Goal: Information Seeking & Learning: Learn about a topic

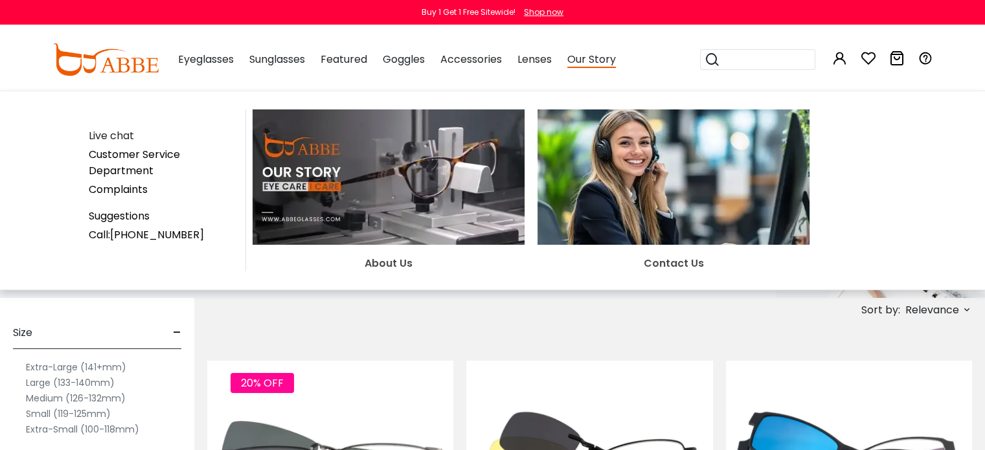
click at [590, 62] on span "Our Story" at bounding box center [591, 60] width 49 height 16
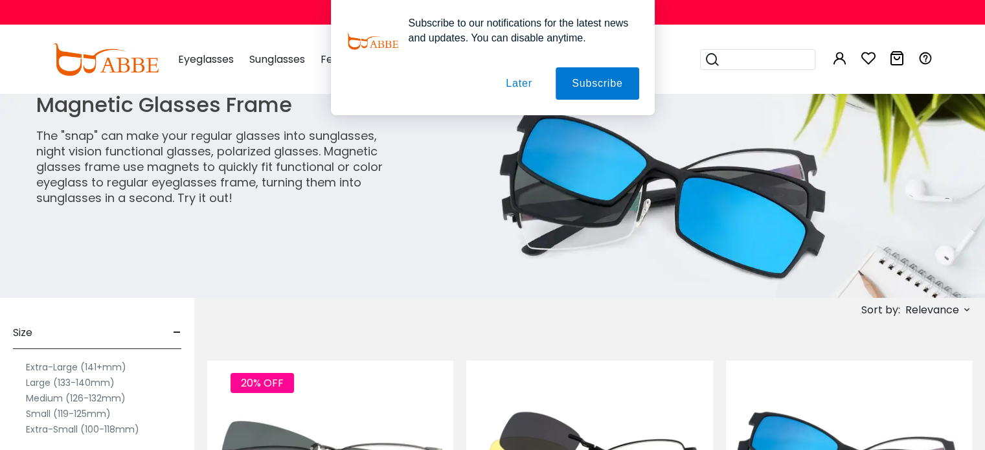
click at [0, 0] on button "Later" at bounding box center [0, 0] width 0 height 0
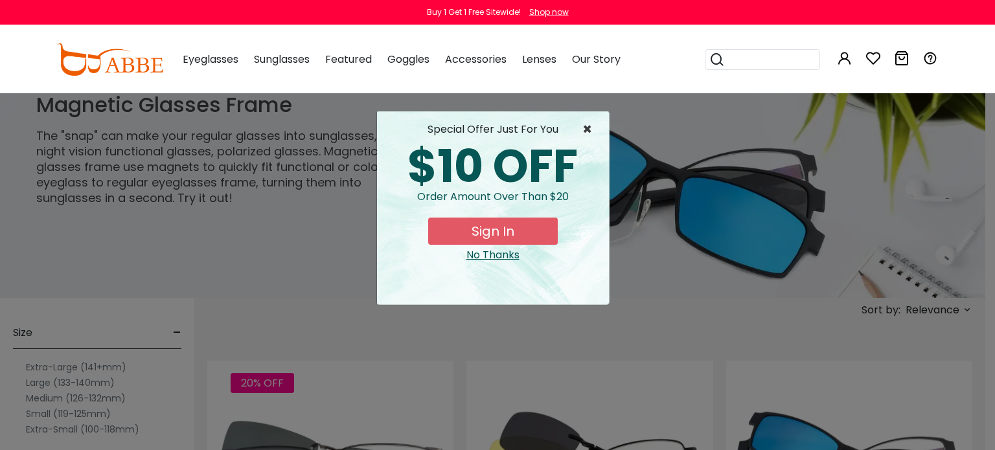
click at [586, 126] on span "×" at bounding box center [590, 130] width 16 height 16
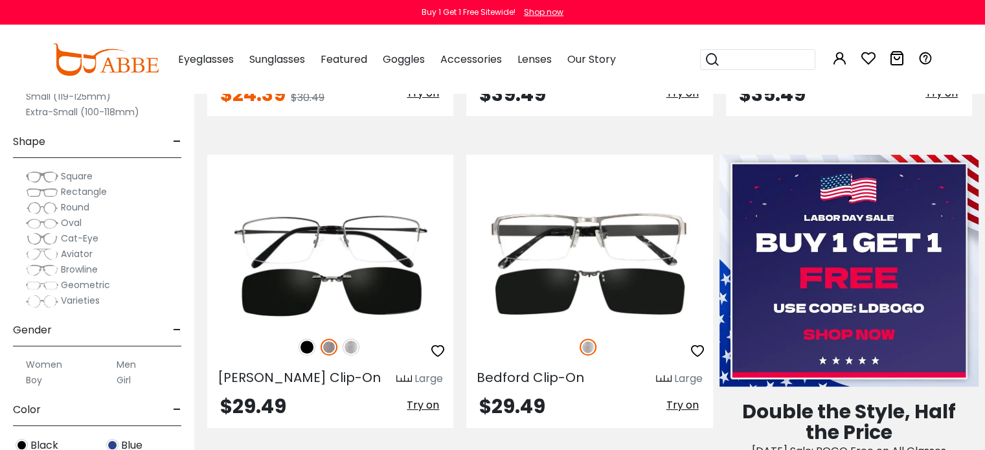
scroll to position [583, 0]
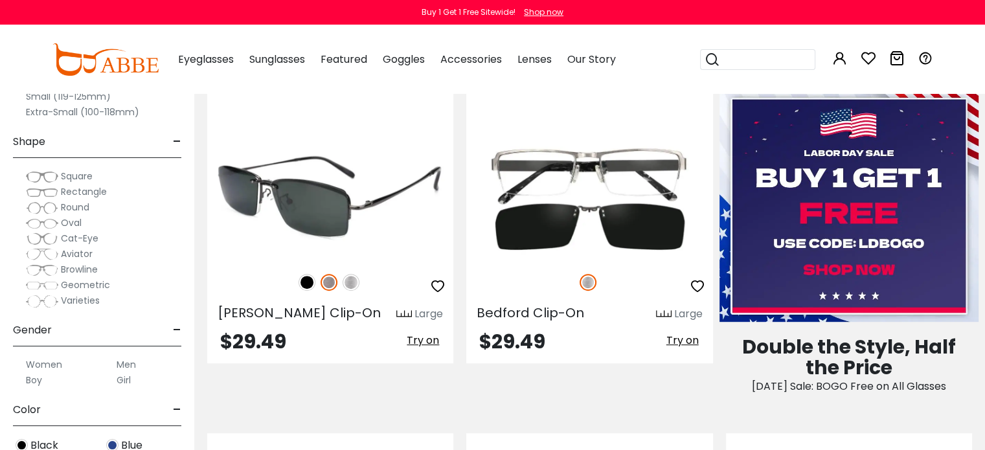
click at [353, 282] on img at bounding box center [351, 282] width 17 height 17
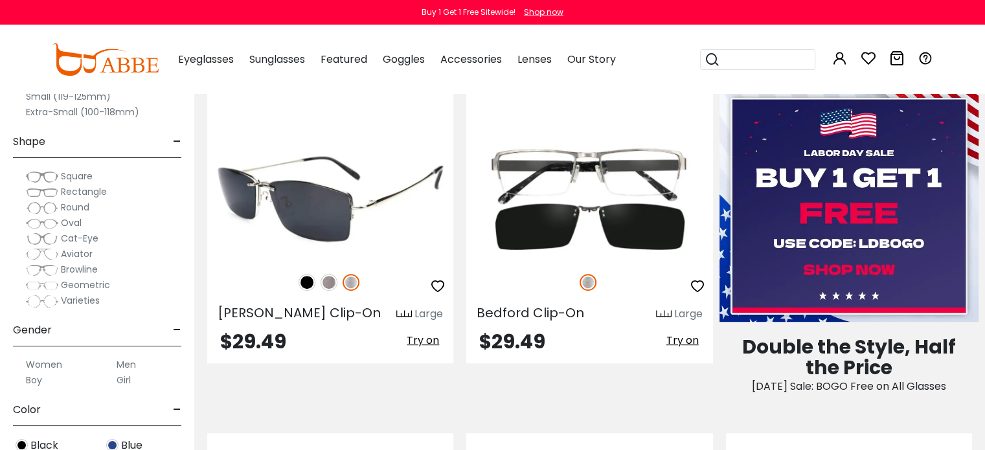
click at [300, 281] on img at bounding box center [306, 282] width 17 height 17
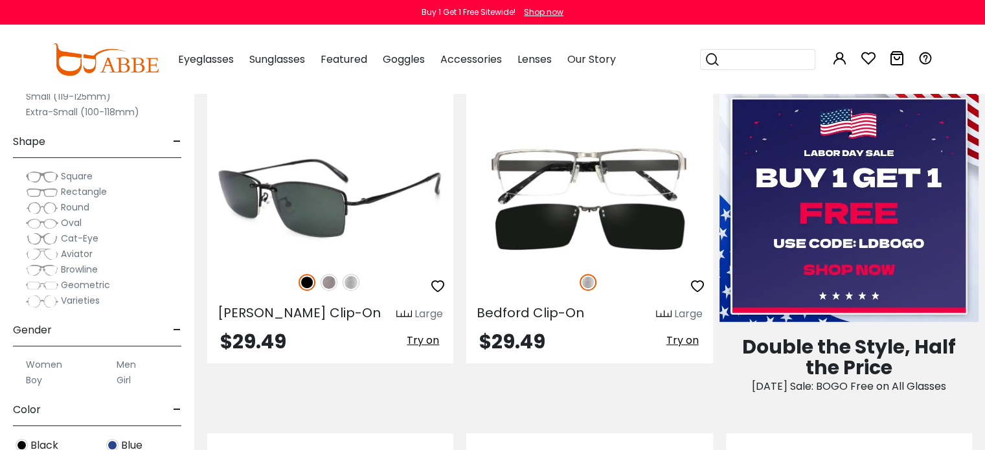
click at [329, 282] on img at bounding box center [328, 282] width 17 height 17
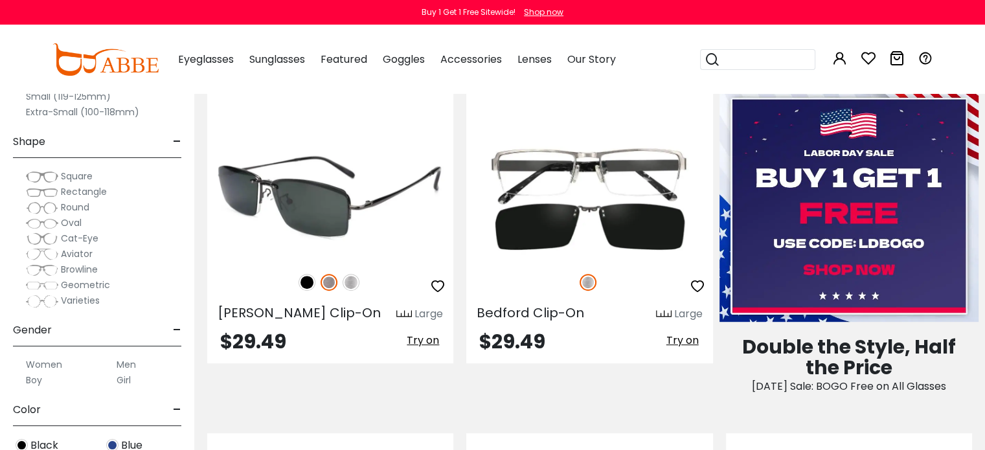
click at [301, 175] on img at bounding box center [330, 198] width 246 height 123
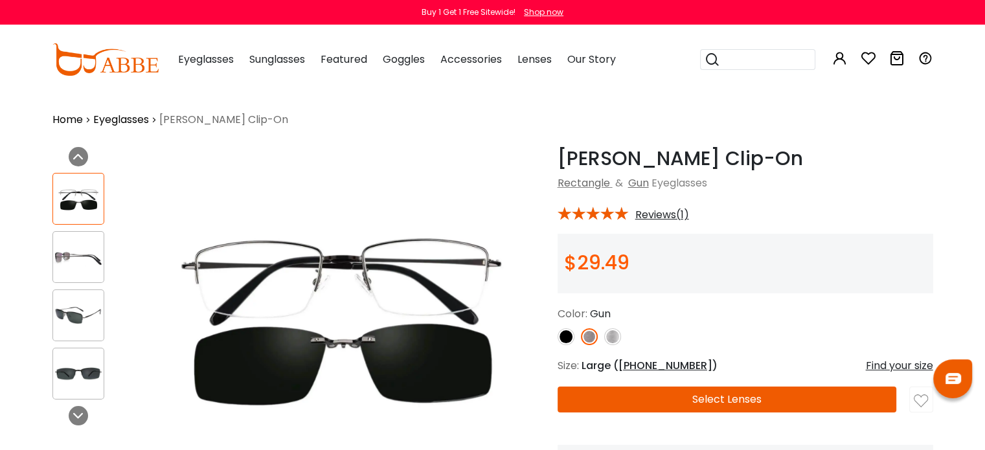
click at [68, 253] on img at bounding box center [78, 257] width 51 height 25
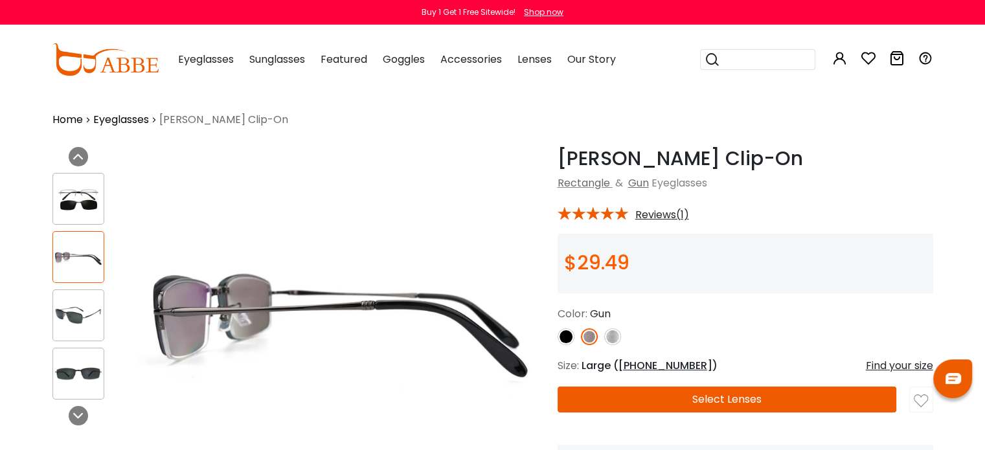
click at [69, 320] on img at bounding box center [78, 315] width 51 height 25
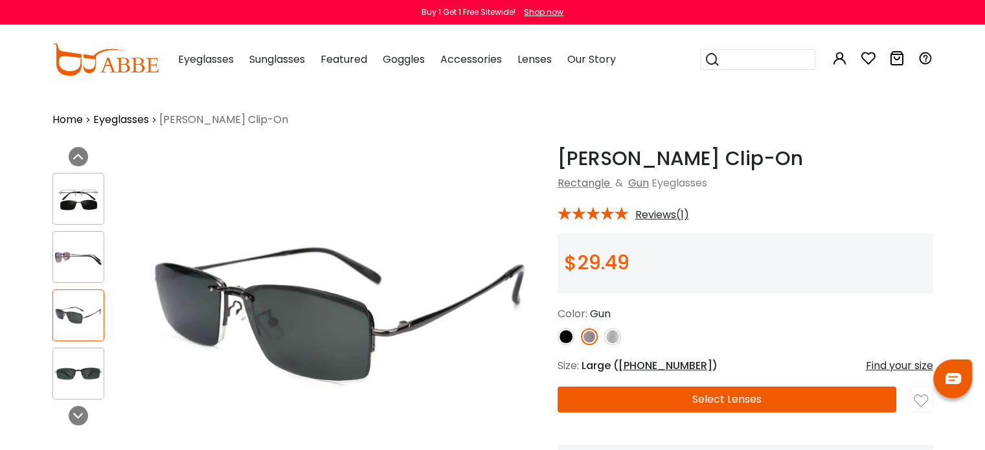
click at [73, 377] on img at bounding box center [78, 373] width 51 height 25
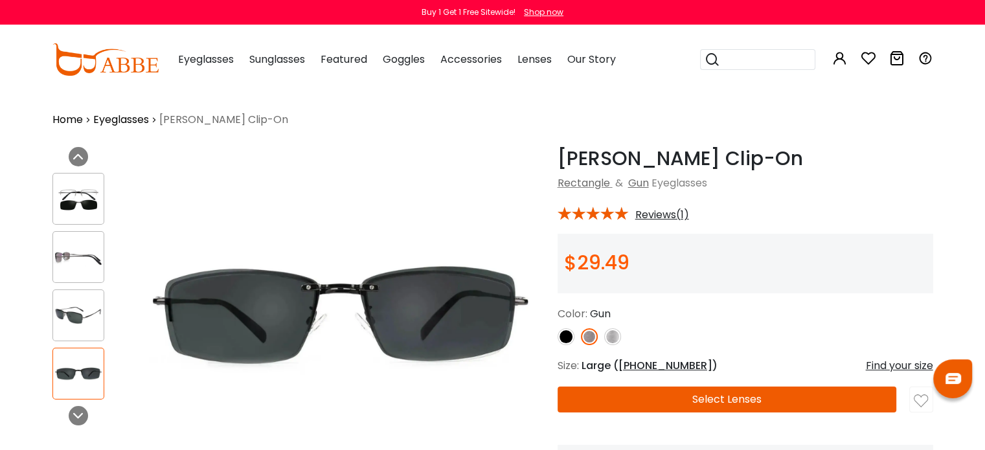
click at [63, 250] on img at bounding box center [78, 257] width 51 height 25
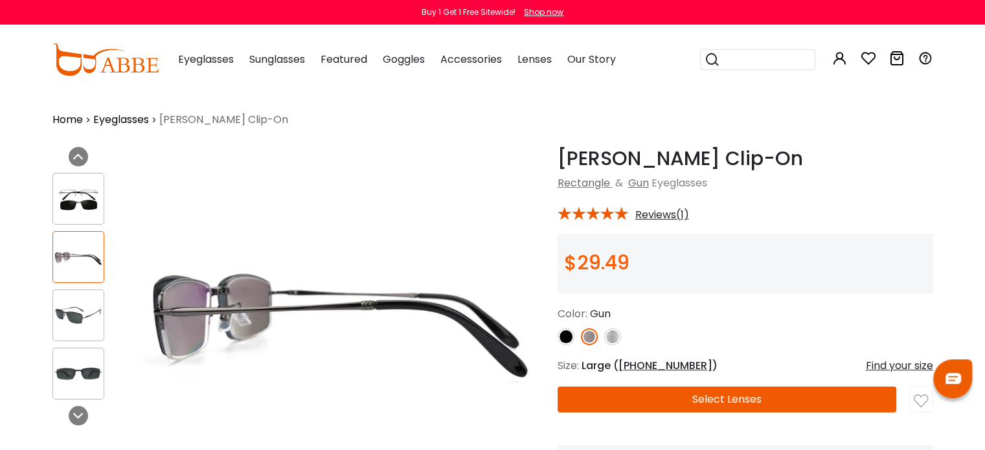
click at [171, 311] on img at bounding box center [341, 317] width 408 height 340
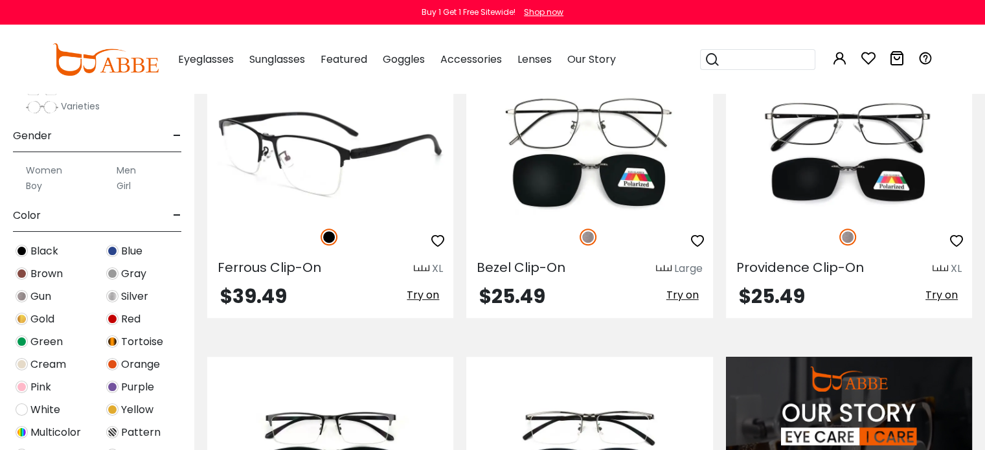
scroll to position [906, 0]
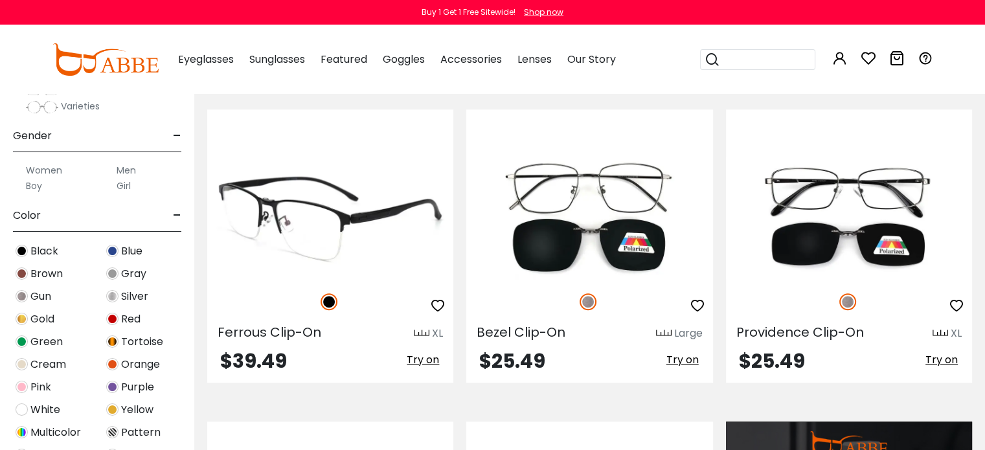
click at [301, 236] on img at bounding box center [330, 217] width 246 height 123
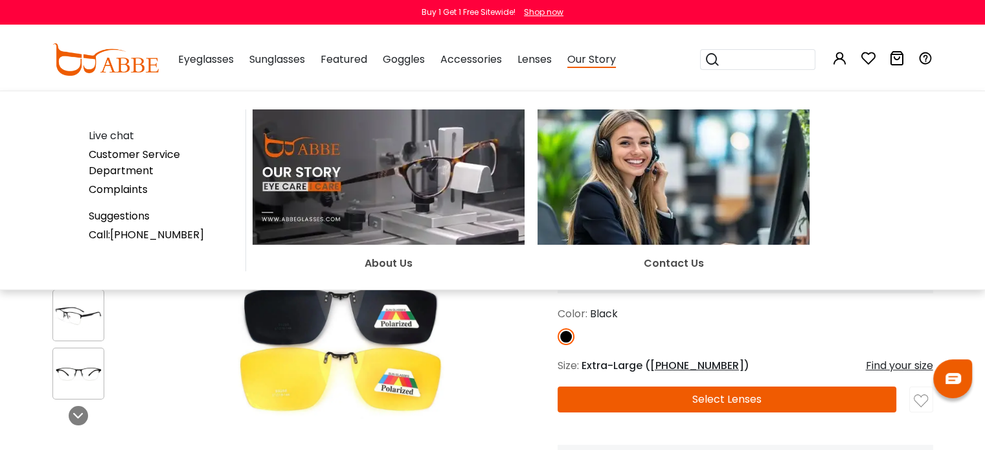
click at [373, 194] on img at bounding box center [389, 176] width 272 height 135
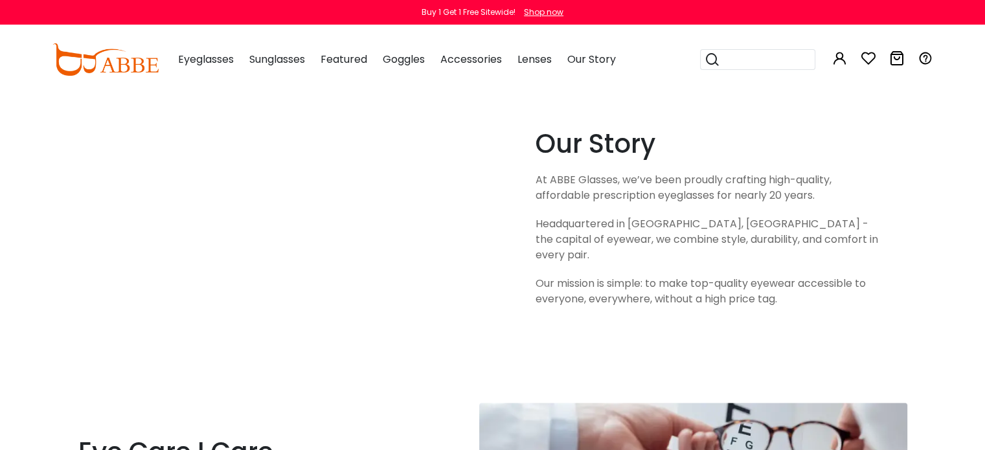
scroll to position [65, 0]
